Goal: Task Accomplishment & Management: Manage account settings

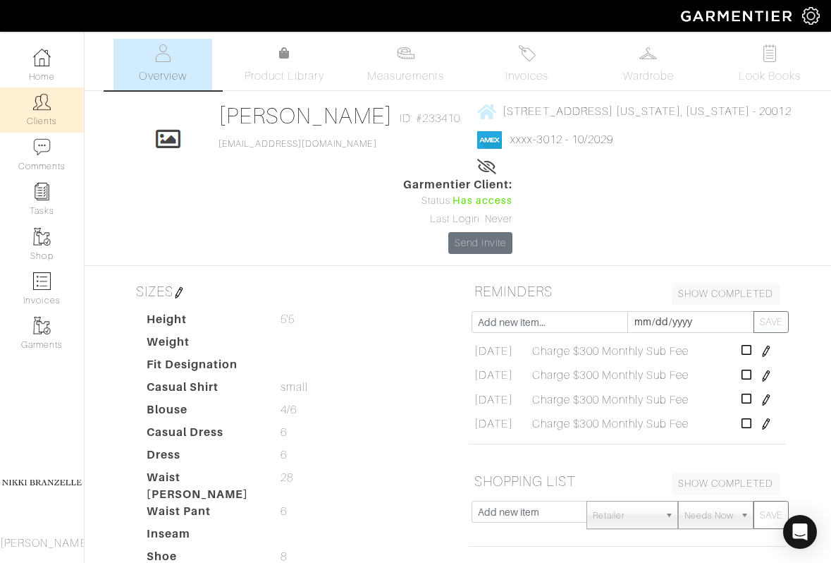
scroll to position [243, 0]
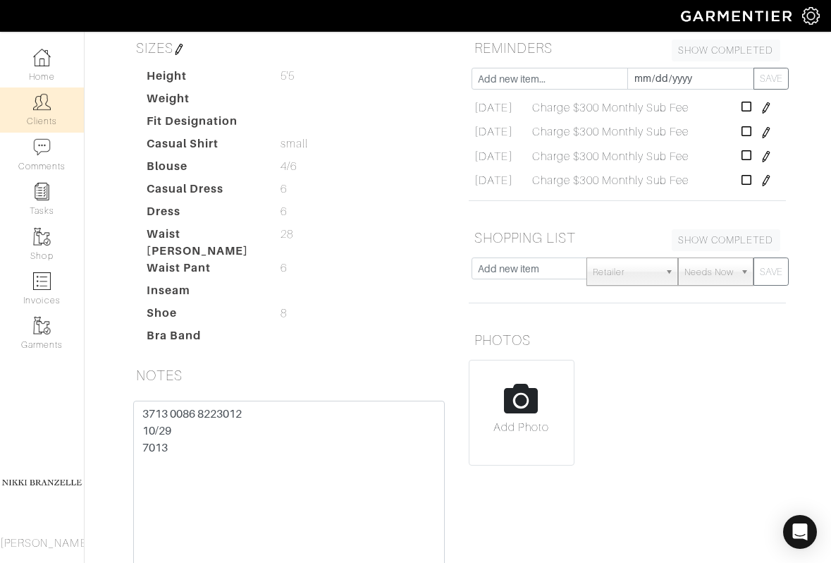
click at [51, 99] on link "Clients" at bounding box center [42, 109] width 84 height 44
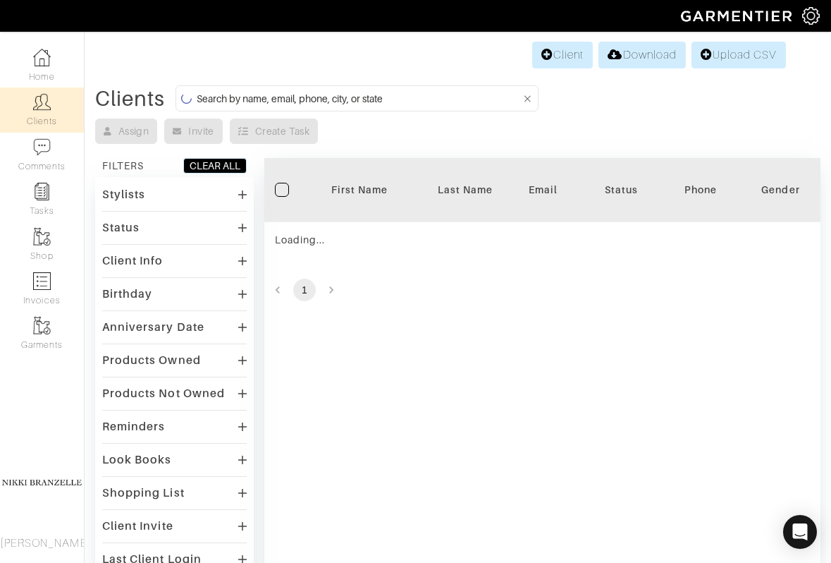
click at [305, 97] on input at bounding box center [359, 99] width 325 height 18
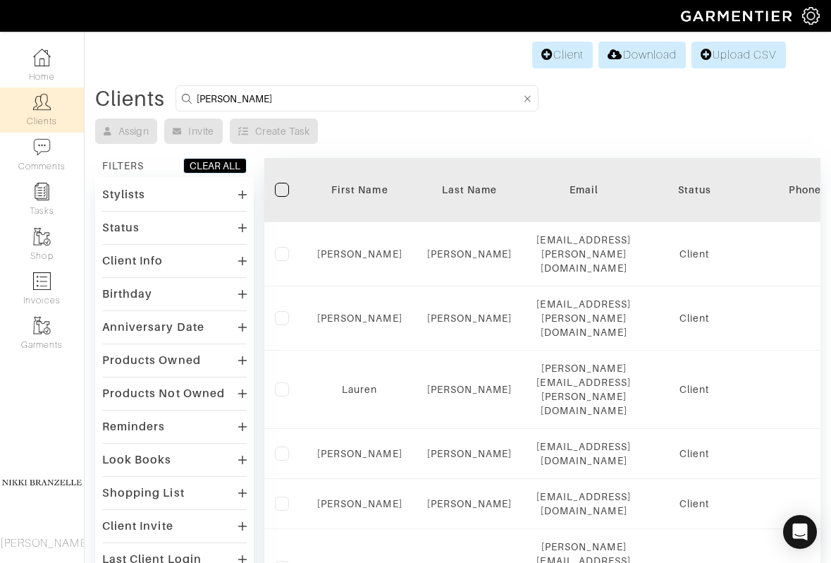
type input "[PERSON_NAME]"
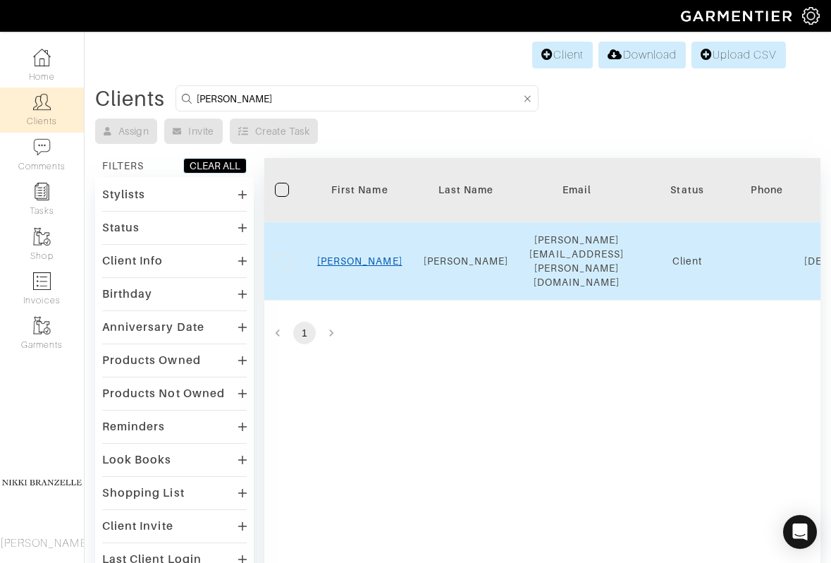
click at [372, 255] on link "[PERSON_NAME]" at bounding box center [359, 260] width 85 height 11
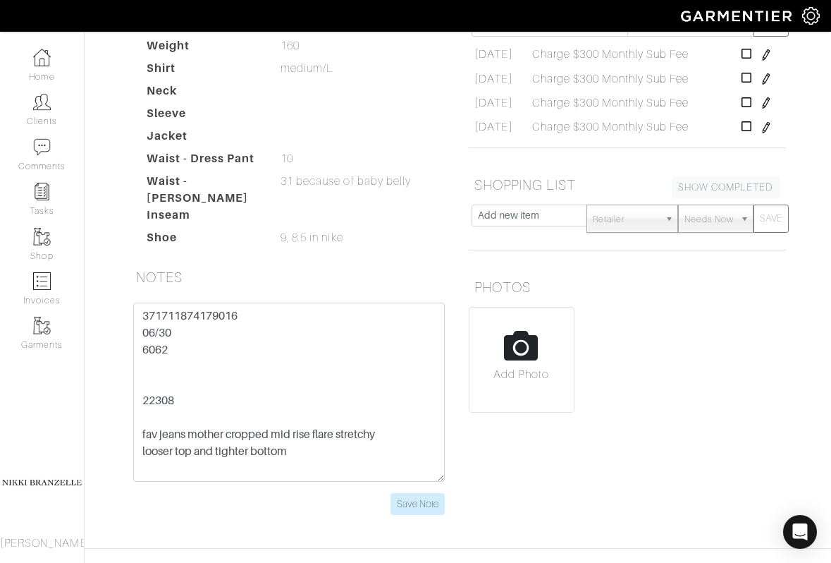
scroll to position [322, 0]
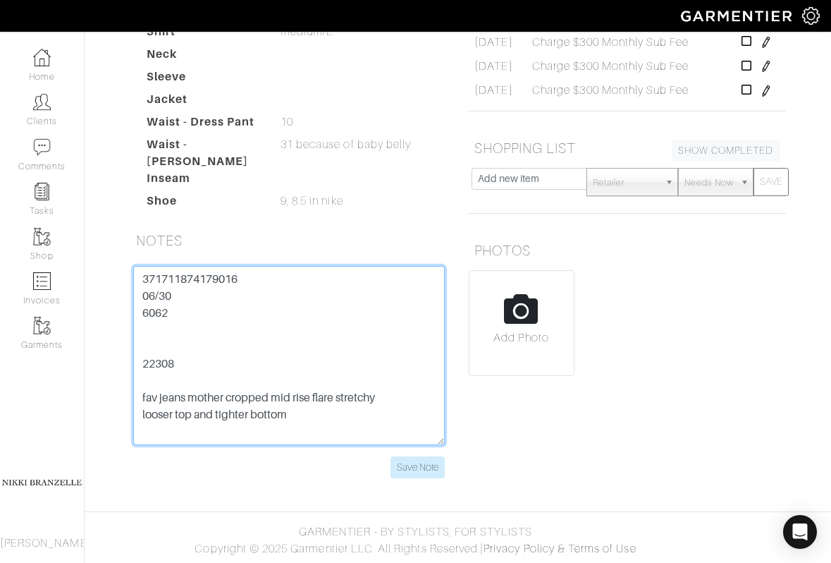
click at [214, 278] on textarea "371711874179016 06/30 6062 22308 fav jeans mother cropped mid rise flare stretc…" at bounding box center [289, 355] width 312 height 179
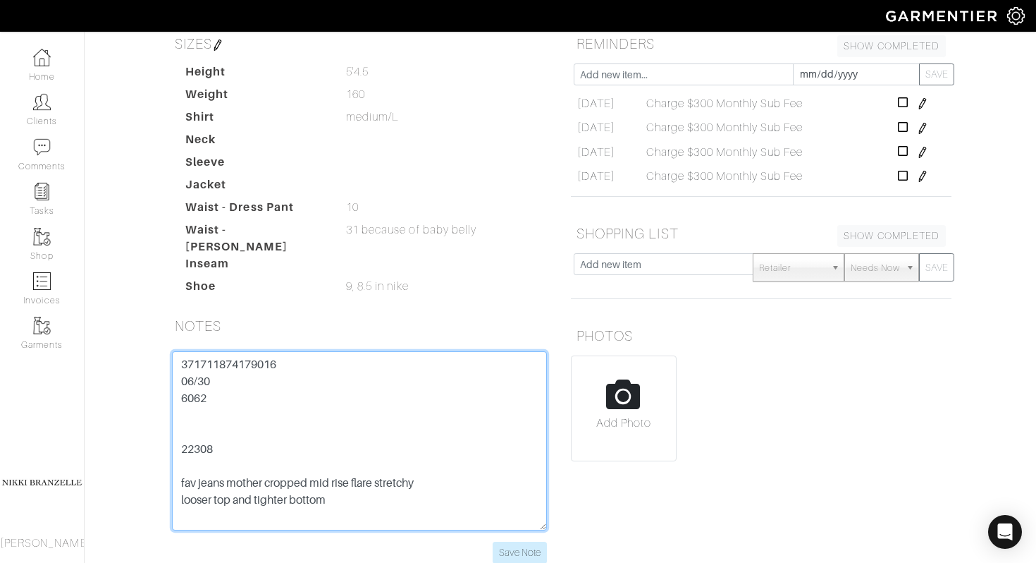
scroll to position [0, 0]
